Goal: Task Accomplishment & Management: Manage account settings

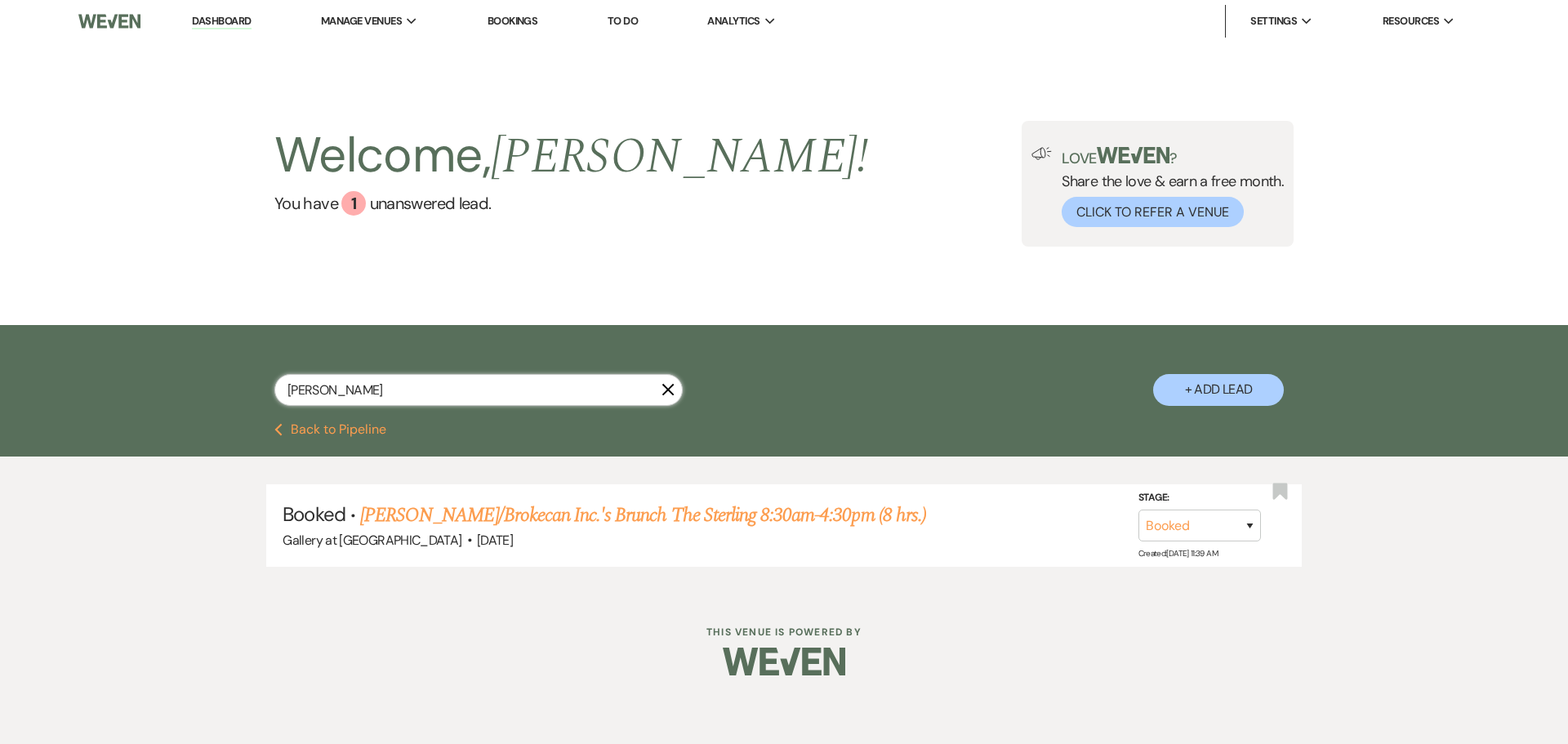
drag, startPoint x: 356, startPoint y: 378, endPoint x: 229, endPoint y: 400, distance: 128.9
click at [229, 400] on div "[PERSON_NAME] X + Add Lead" at bounding box center [783, 376] width 1176 height 86
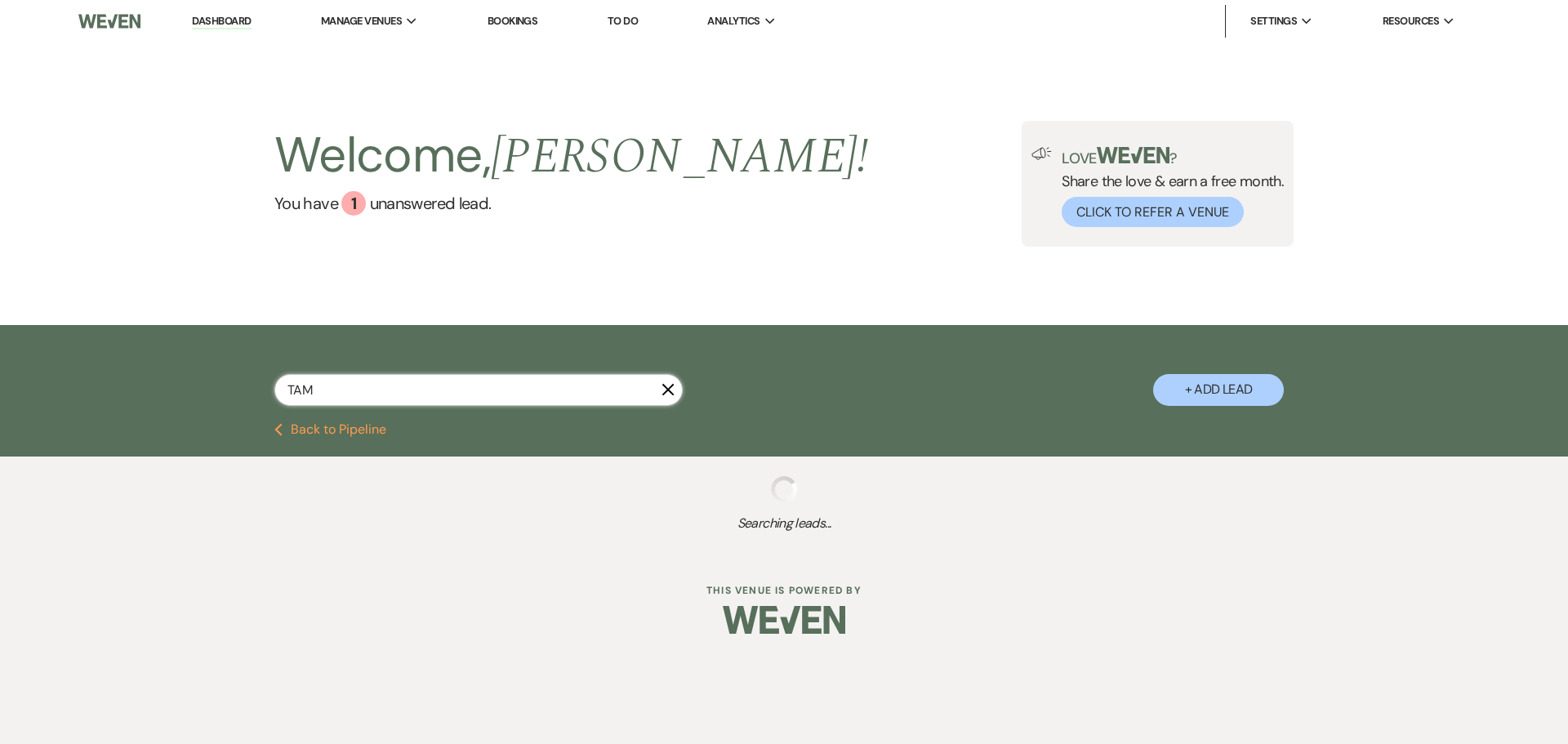
type input "TA"
select select "8"
select select "6"
select select "2"
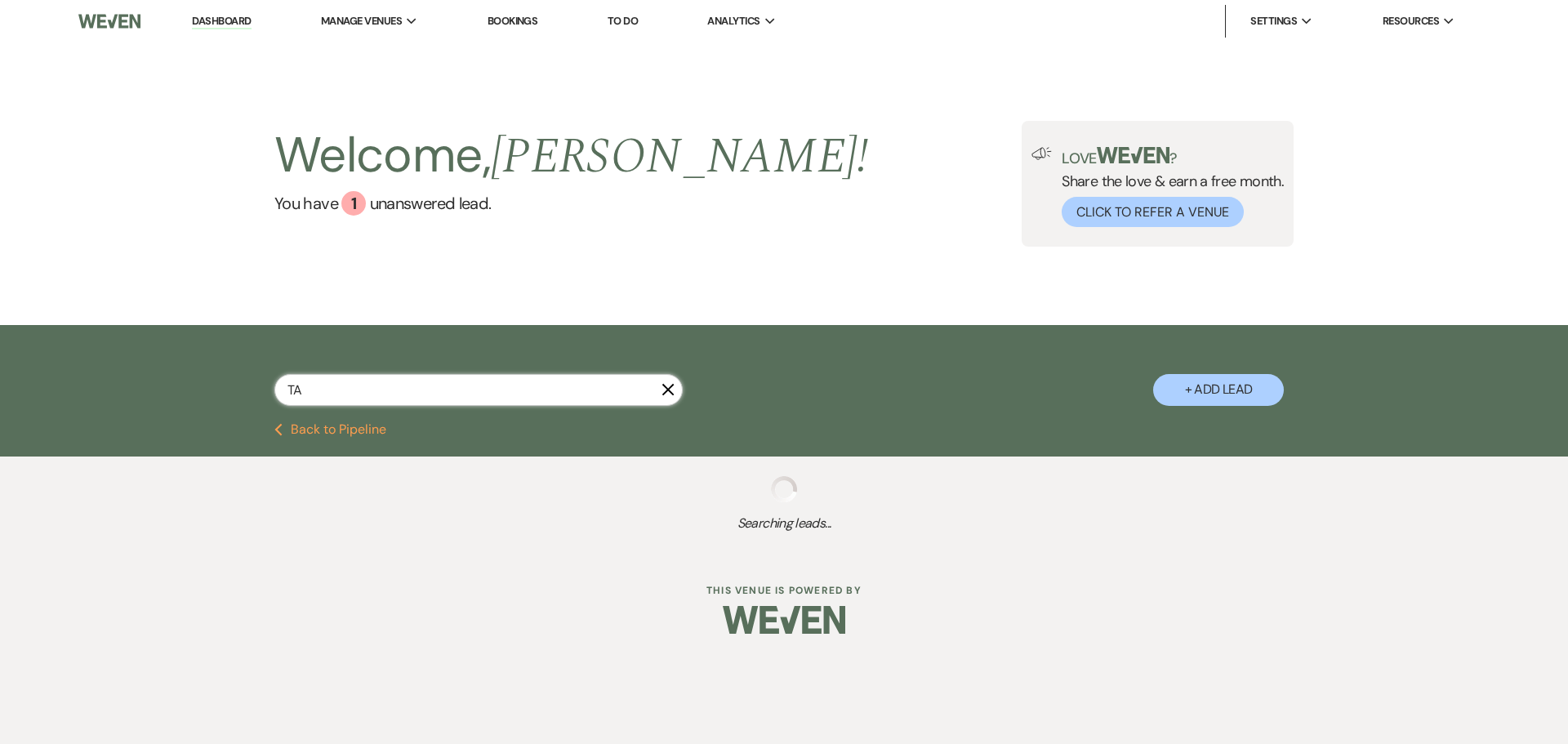
select select "8"
select select "5"
select select "8"
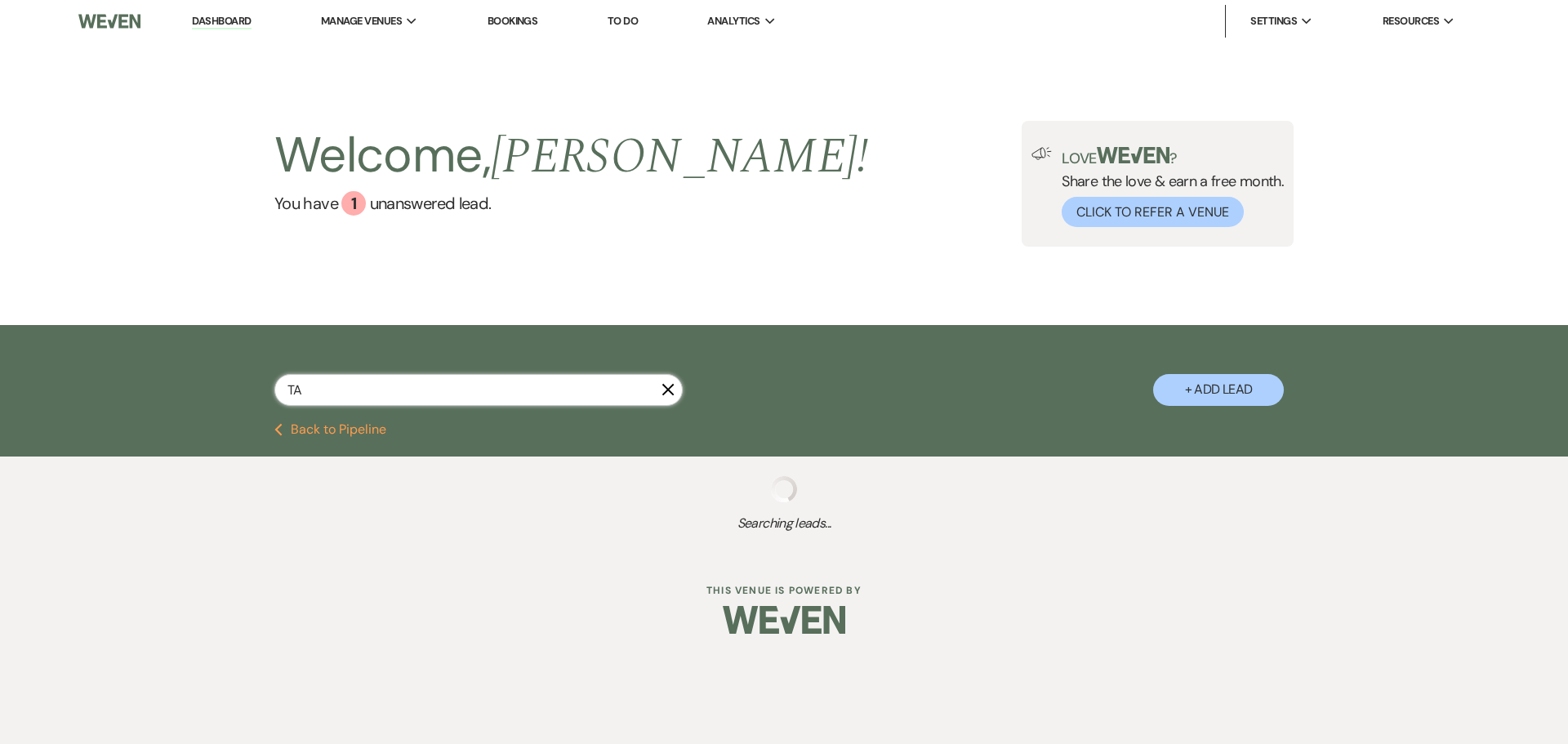
select select "6"
select select "8"
select select "5"
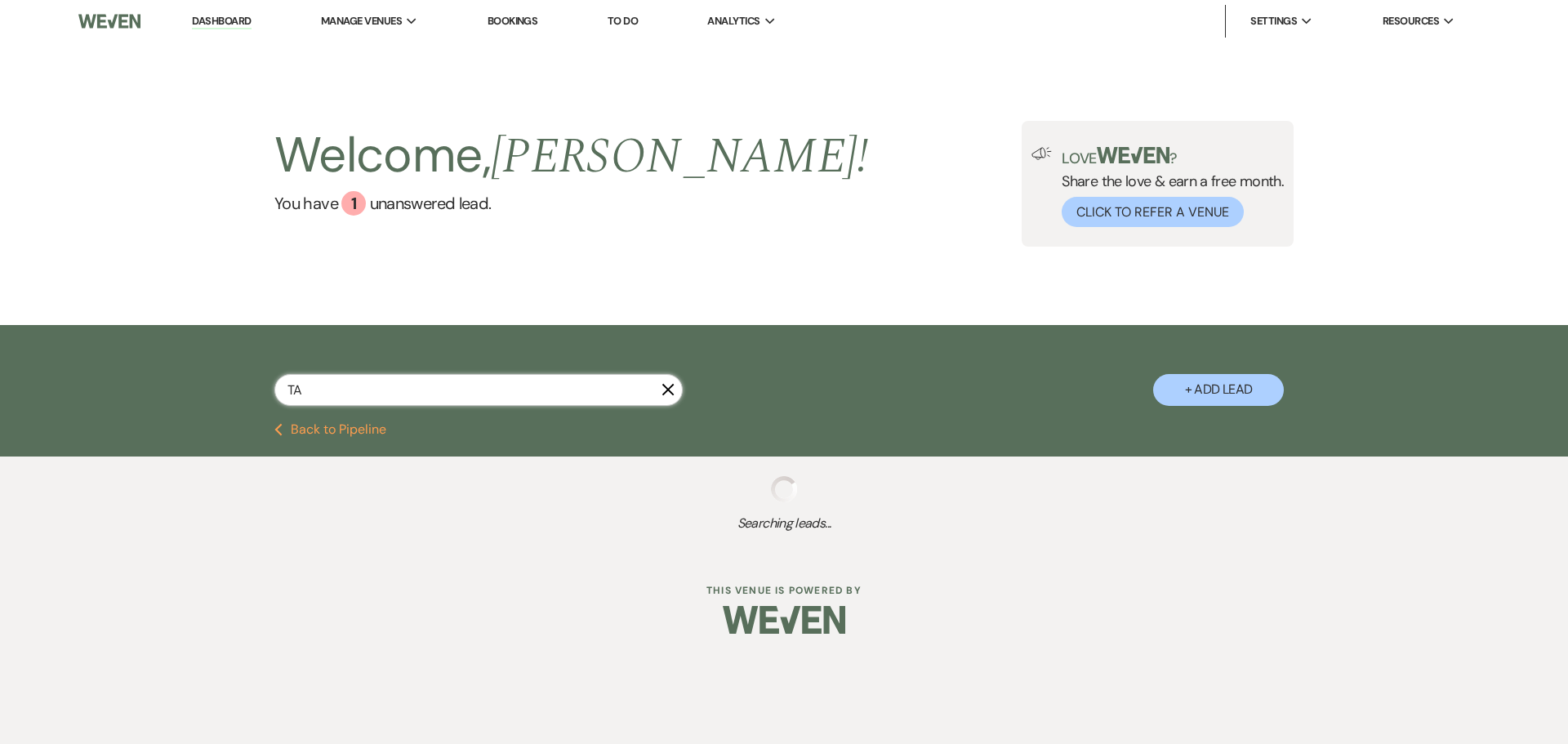
select select "8"
select select "5"
select select "8"
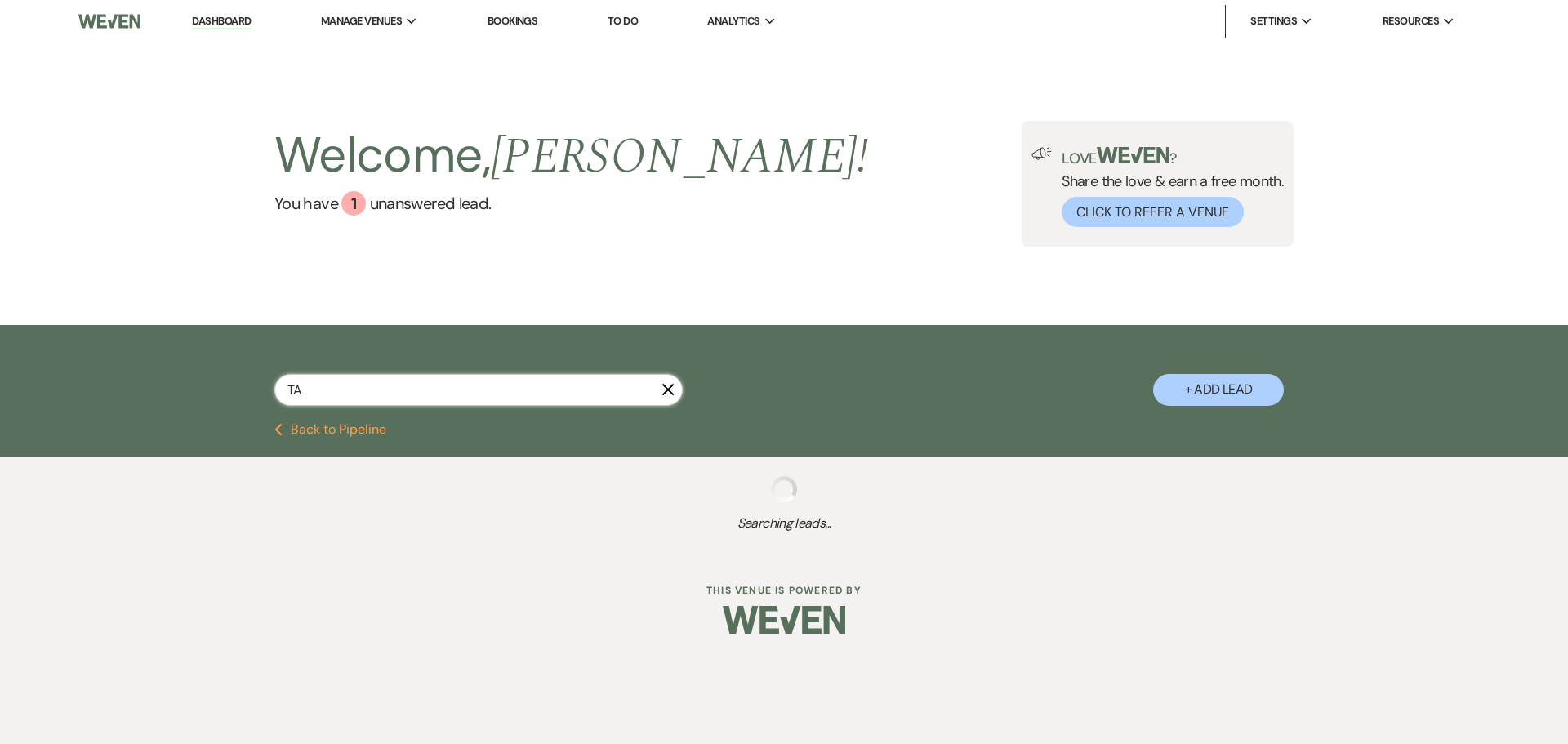
select select "5"
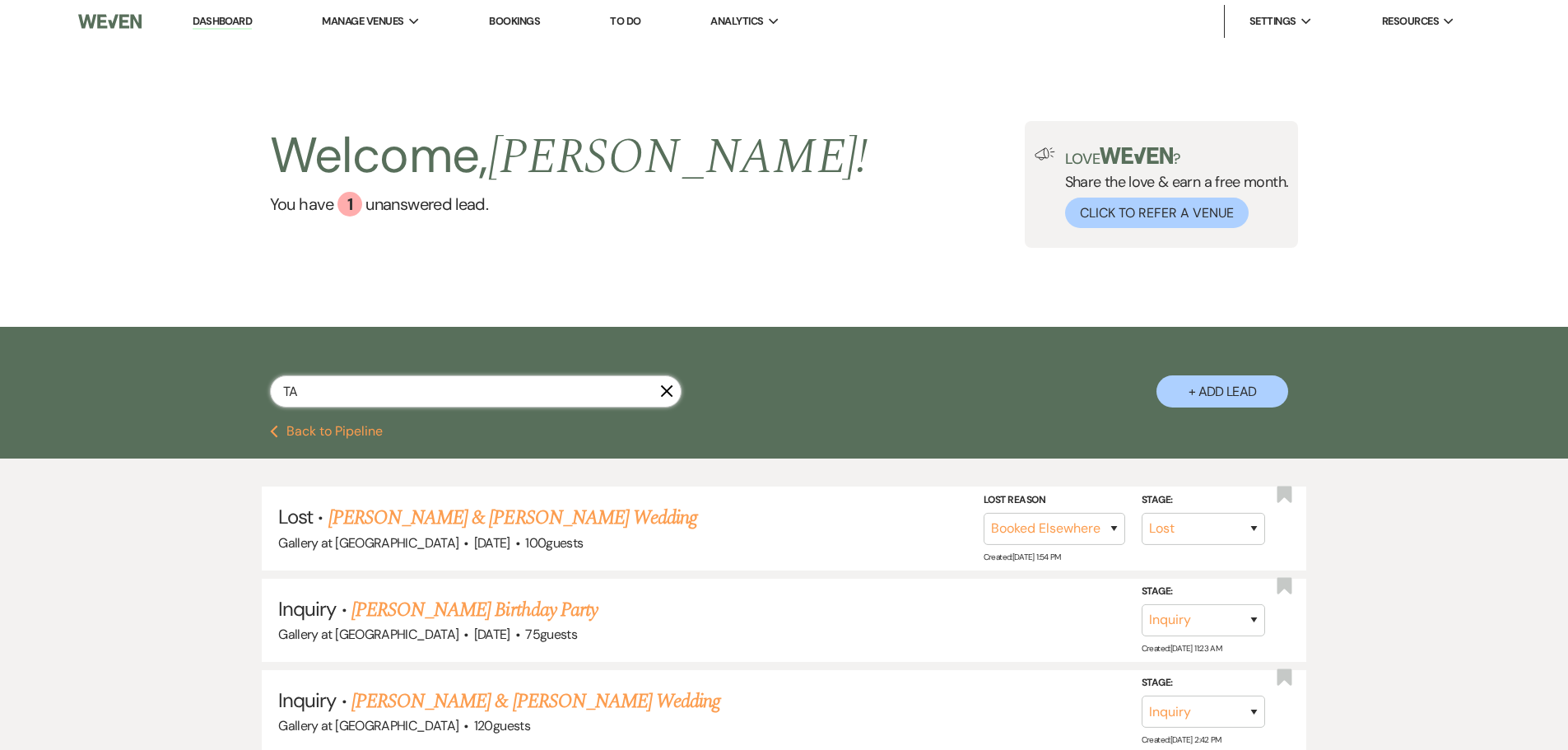
type input "T"
